Goal: Information Seeking & Learning: Learn about a topic

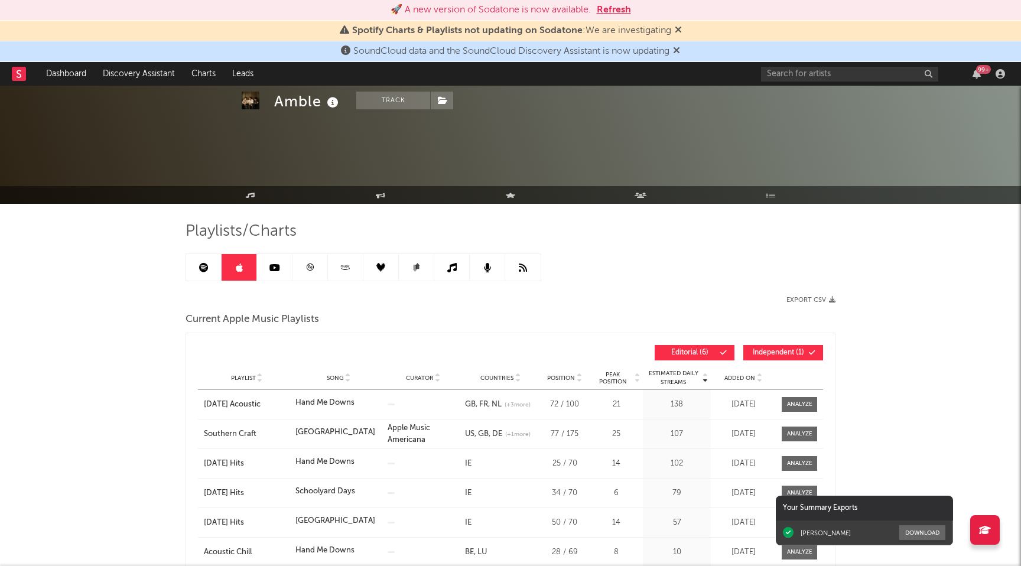
scroll to position [763, 0]
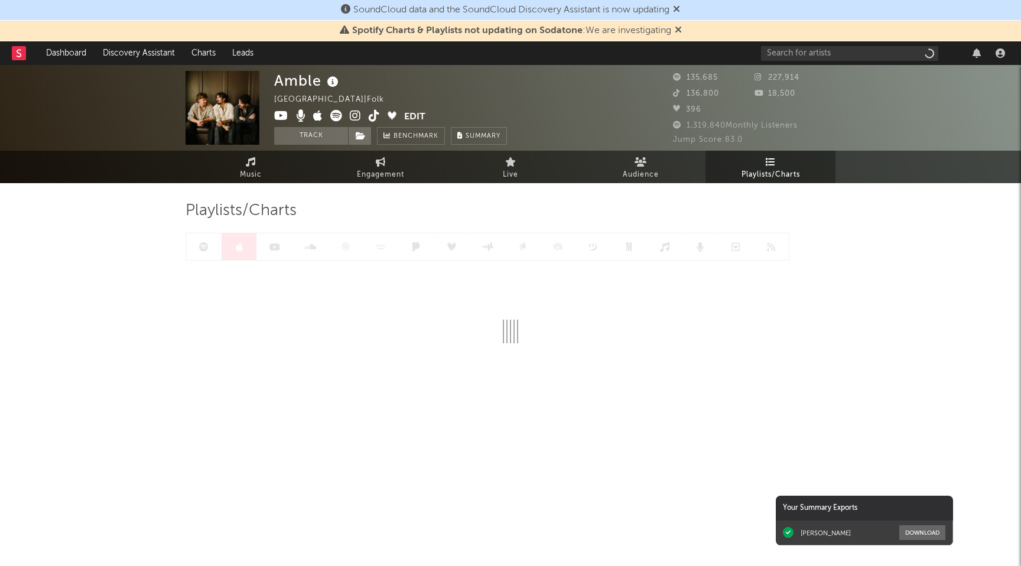
click at [680, 8] on icon at bounding box center [676, 8] width 7 height 9
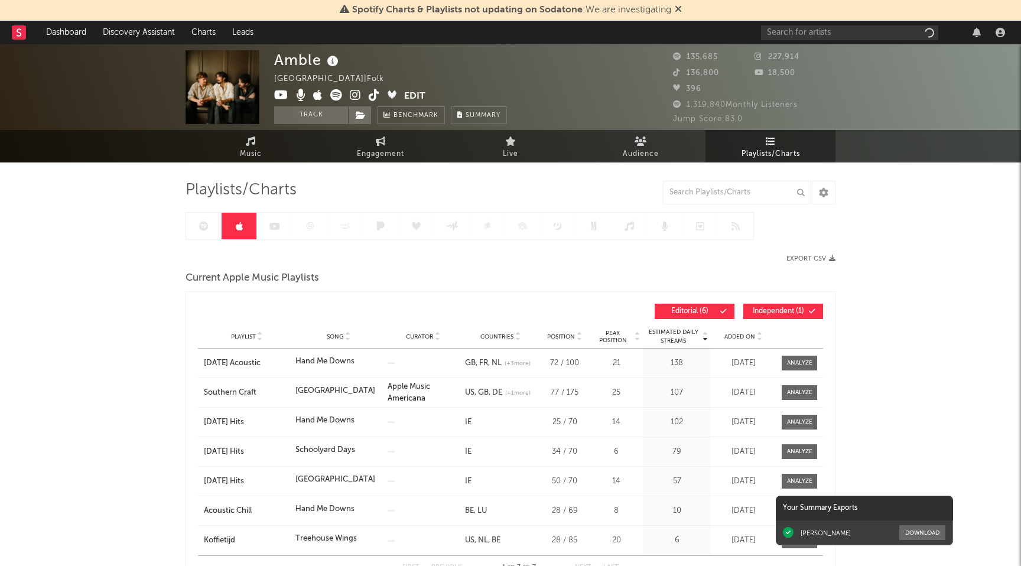
click at [681, 8] on icon at bounding box center [678, 8] width 7 height 9
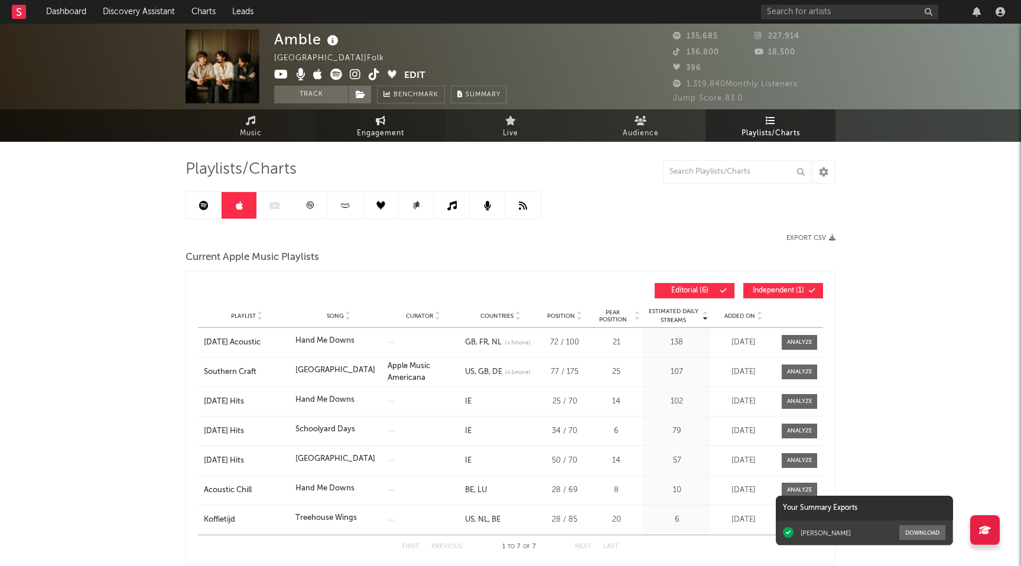
click at [376, 127] on span "Engagement" at bounding box center [380, 133] width 47 height 14
select select "1w"
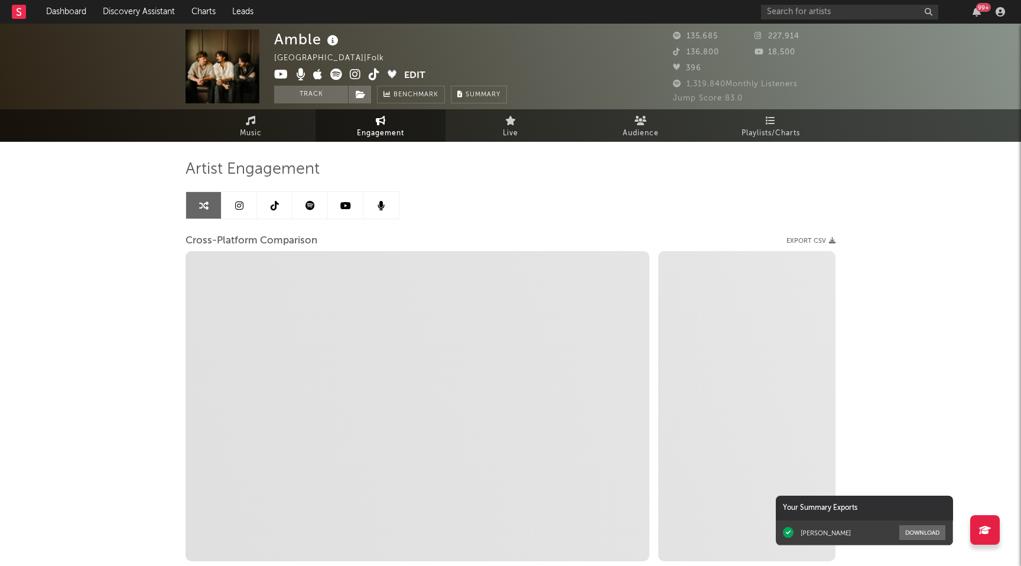
select select "1m"
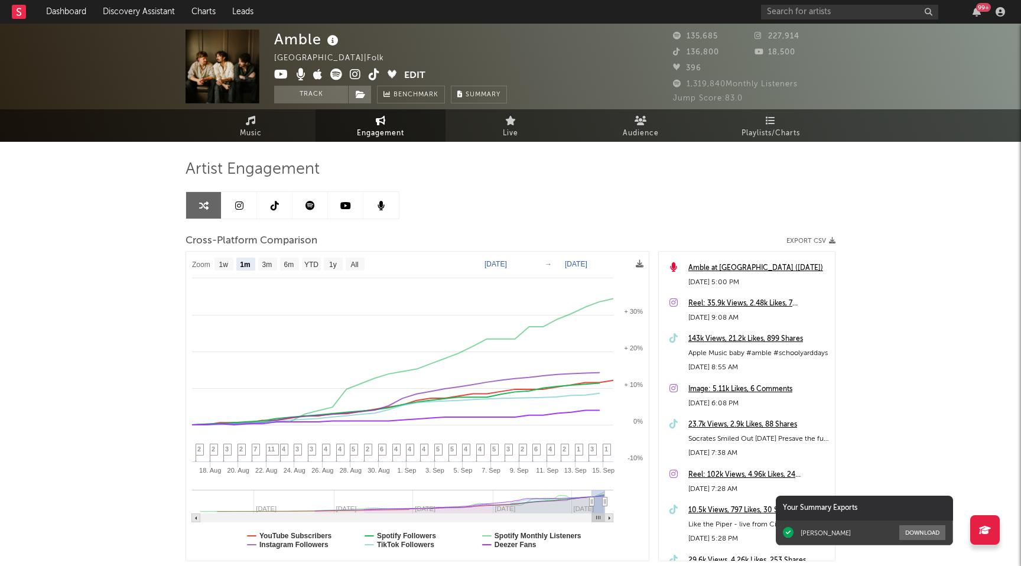
scroll to position [33, 0]
click at [709, 338] on div "143k Views, 21.2k Likes, 899 Shares" at bounding box center [758, 338] width 141 height 14
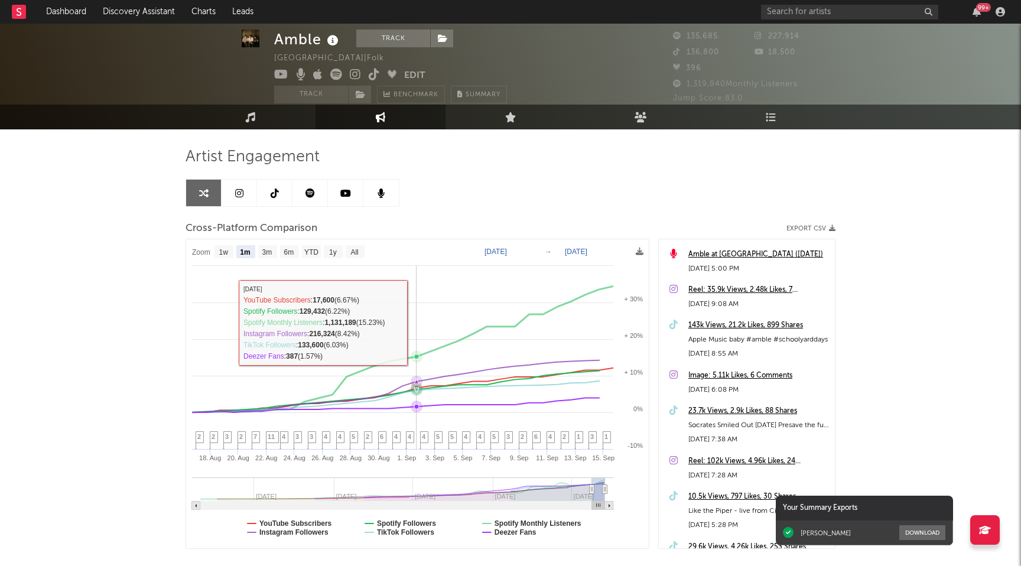
scroll to position [0, 0]
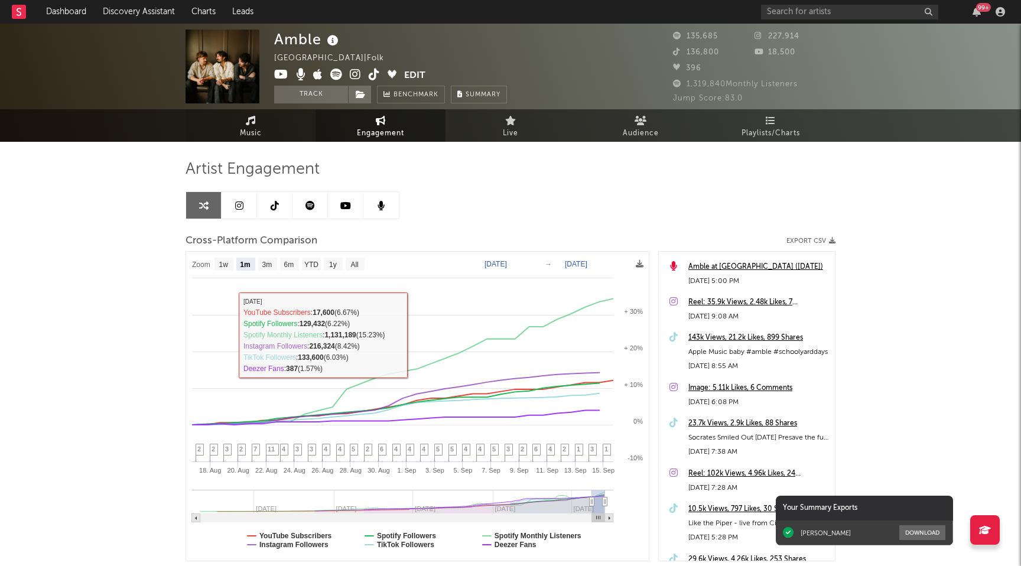
click at [252, 128] on span "Music" at bounding box center [251, 133] width 22 height 14
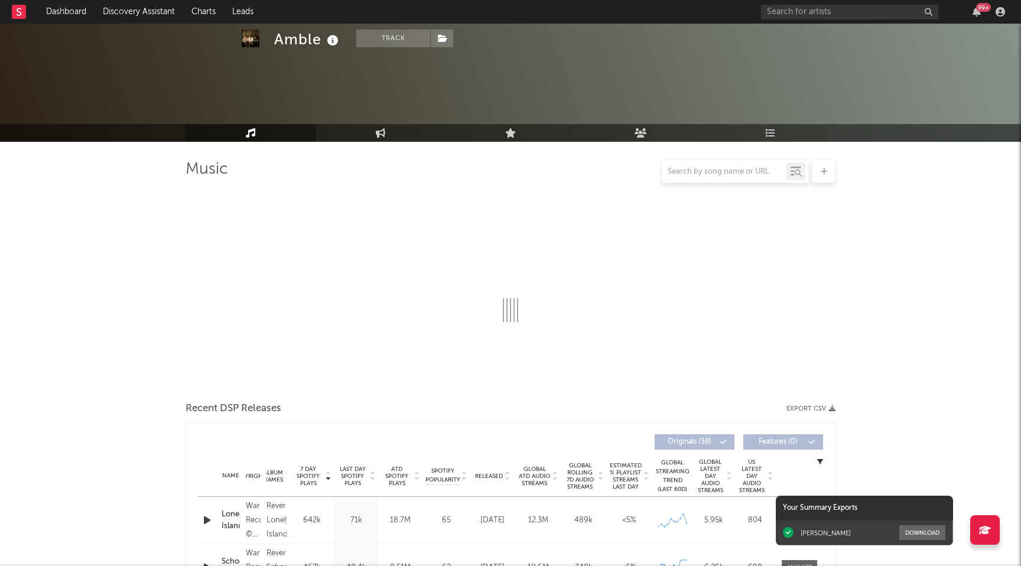
scroll to position [548, 0]
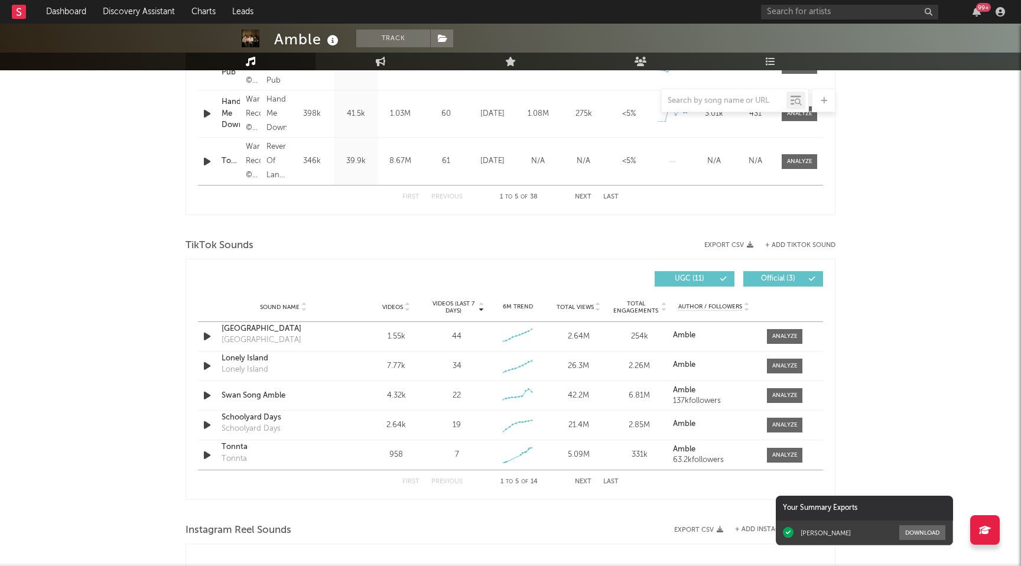
select select "6m"
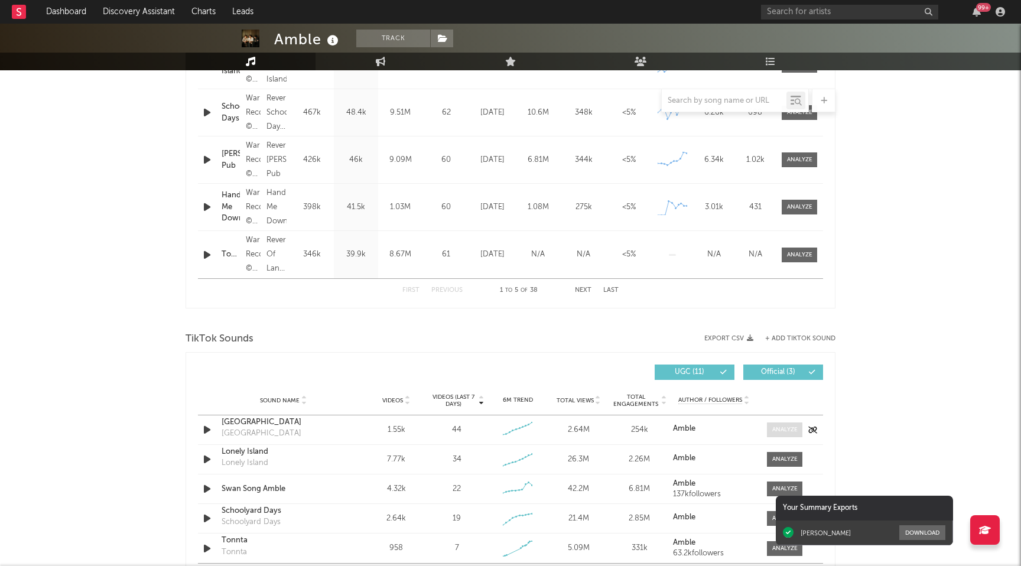
click at [785, 429] on div at bounding box center [784, 429] width 25 height 9
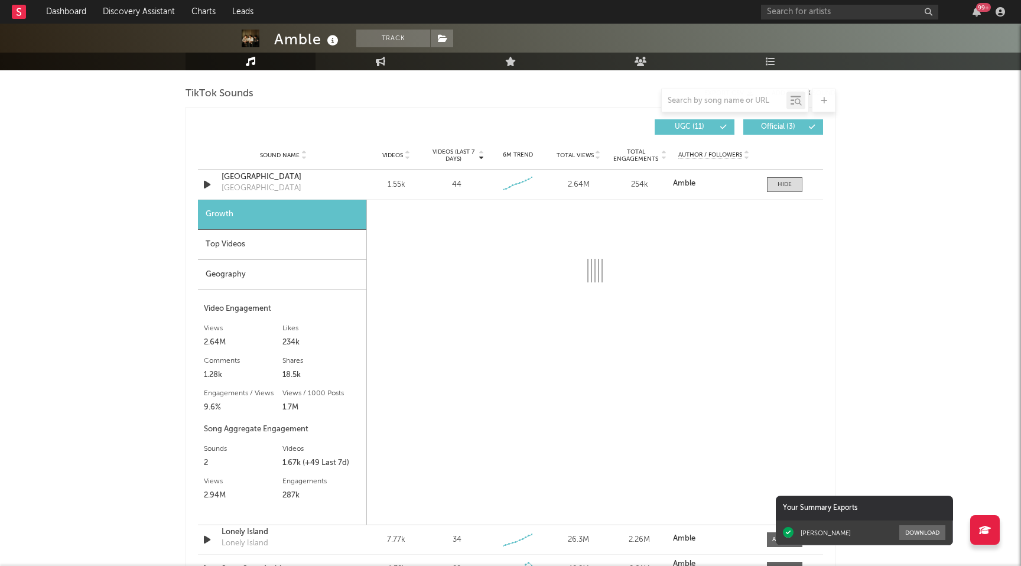
scroll to position [803, 0]
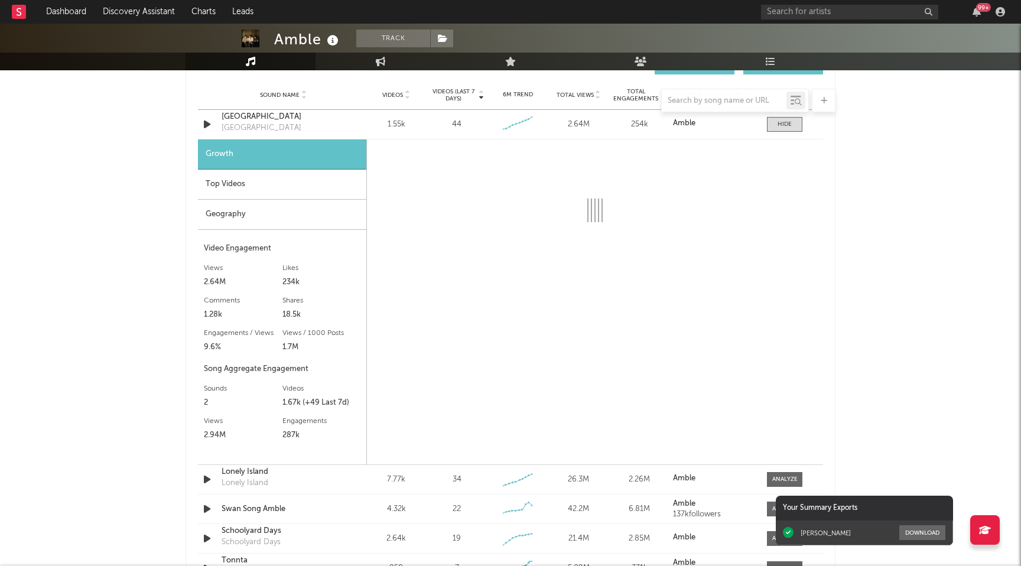
select select "6m"
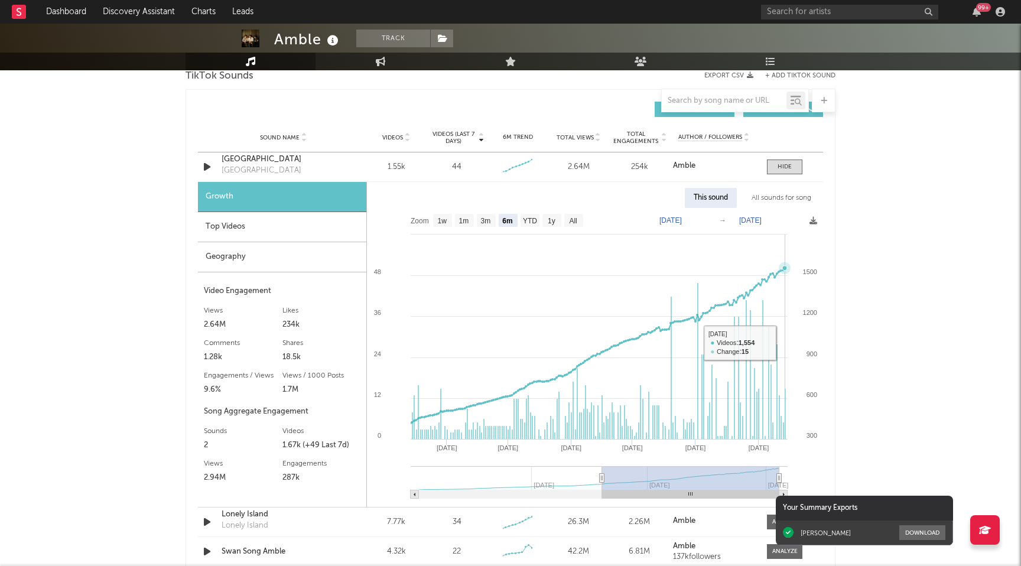
scroll to position [804, 0]
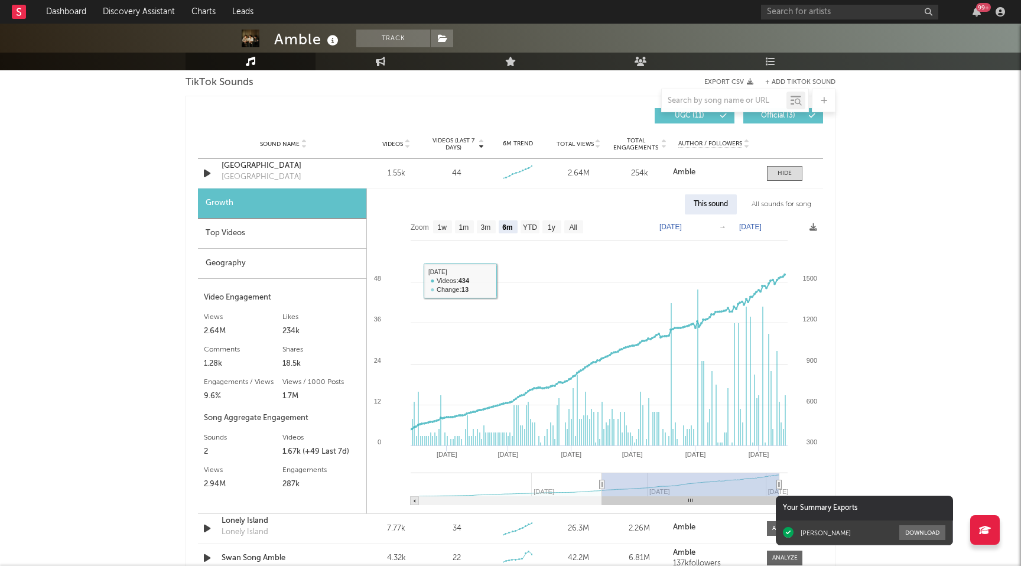
click at [311, 237] on div "Top Videos" at bounding box center [282, 234] width 168 height 30
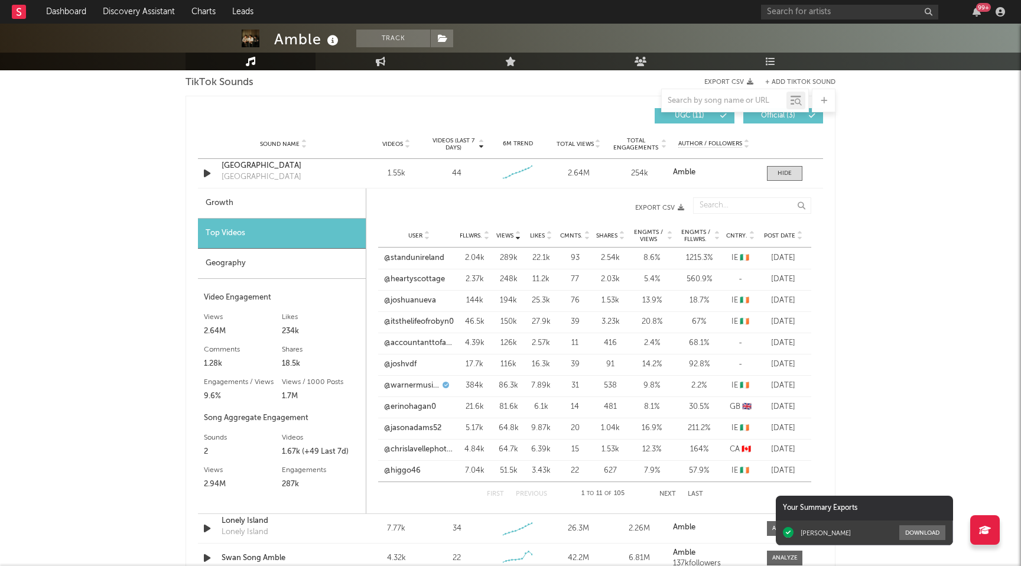
click at [777, 234] on span "Post Date" at bounding box center [779, 235] width 31 height 7
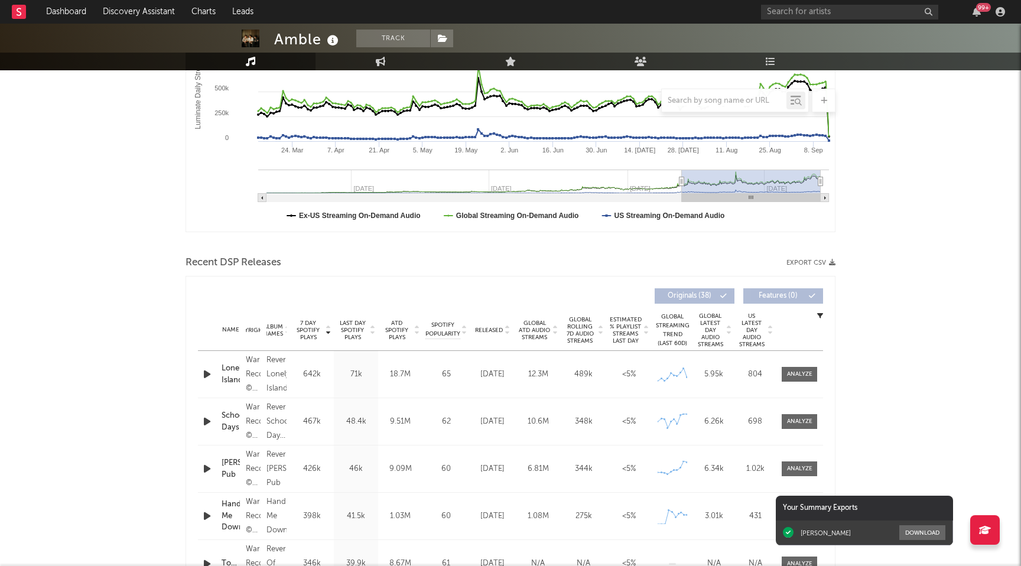
scroll to position [0, 0]
